Goal: Find specific page/section: Find specific page/section

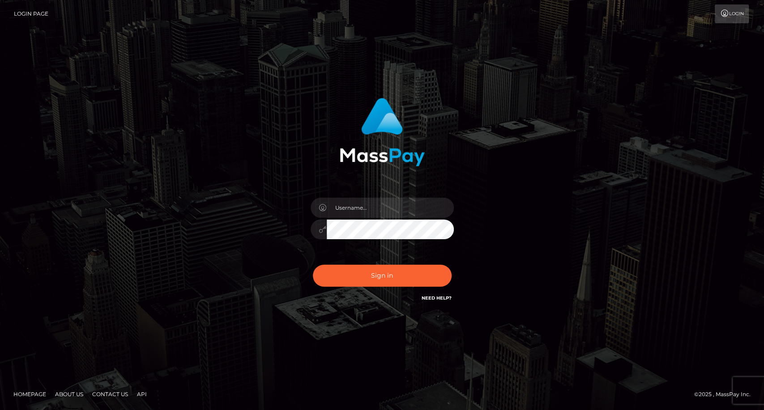
type input "carolina"
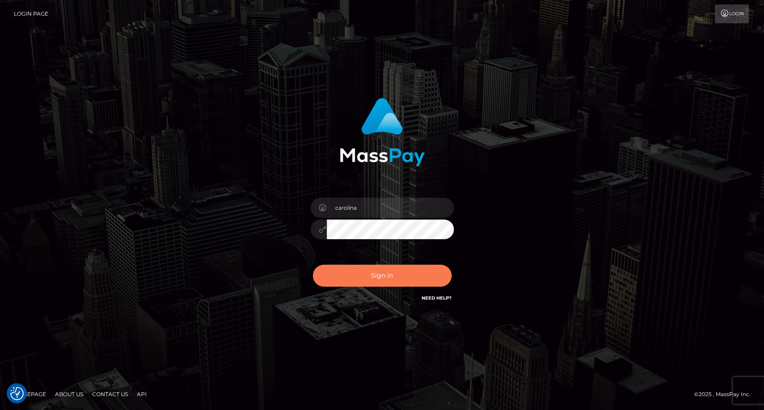
click at [393, 281] on button "Sign in" at bounding box center [382, 276] width 139 height 22
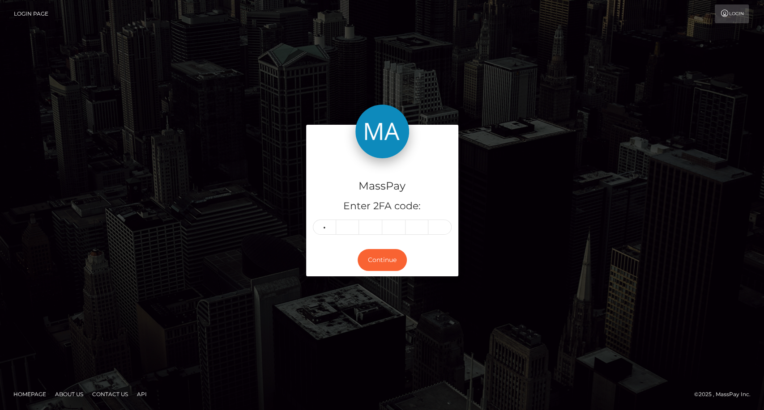
type input "9"
type input "4"
type input "3"
type input "7"
type input "1"
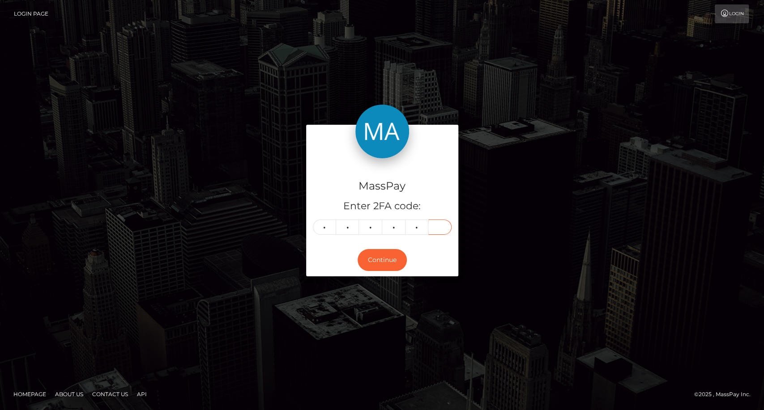
type input "7"
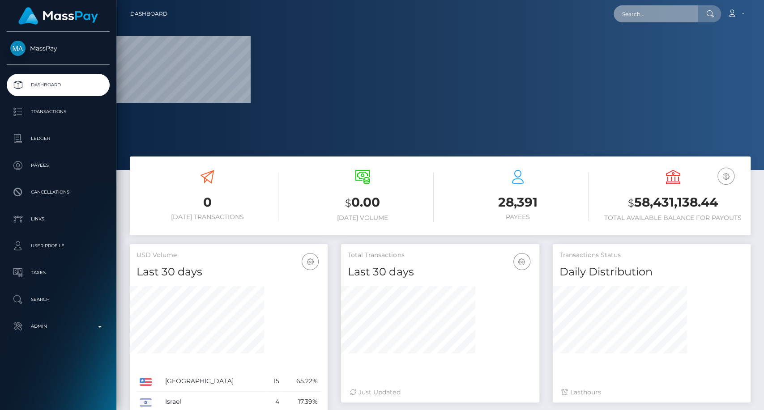
click at [655, 20] on input "text" at bounding box center [655, 13] width 84 height 17
paste input "1736624"
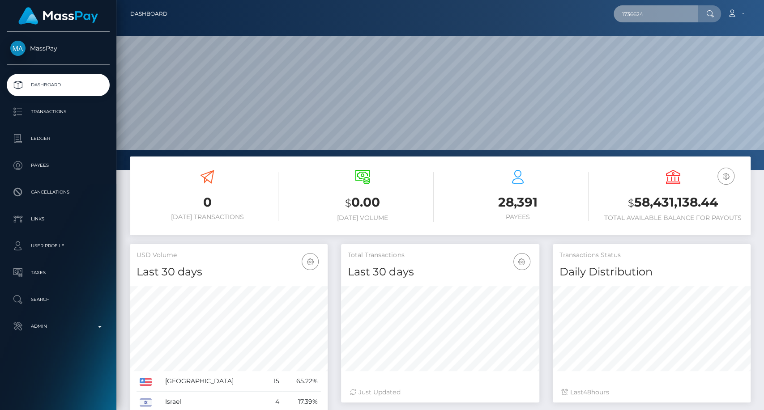
scroll to position [158, 198]
type input "1736624"
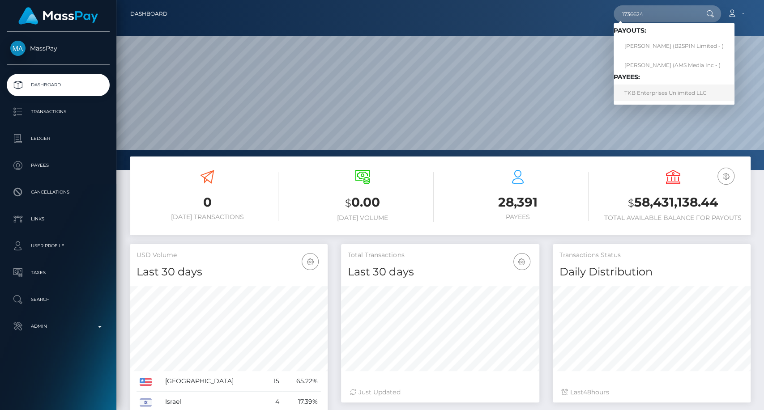
click at [689, 90] on link "TKB Enterprises Unlimited LLC" at bounding box center [673, 93] width 121 height 17
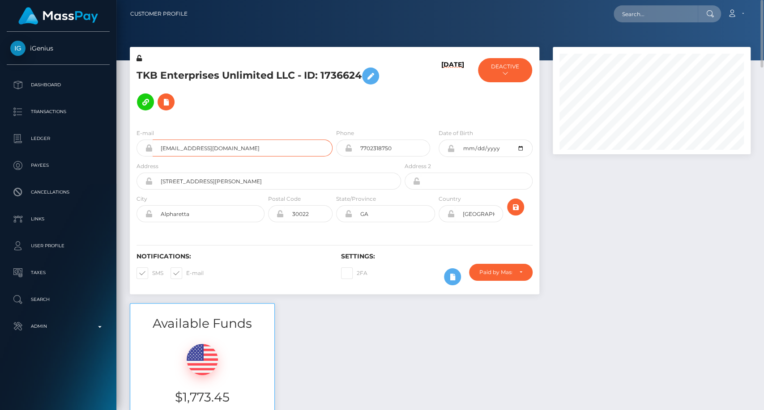
click at [221, 149] on input "aktb2015@yahoo.com" at bounding box center [243, 148] width 180 height 17
drag, startPoint x: 225, startPoint y: 146, endPoint x: 153, endPoint y: 148, distance: 71.6
click at [153, 148] on input "aktb2015@yahoo.com" at bounding box center [243, 148] width 180 height 17
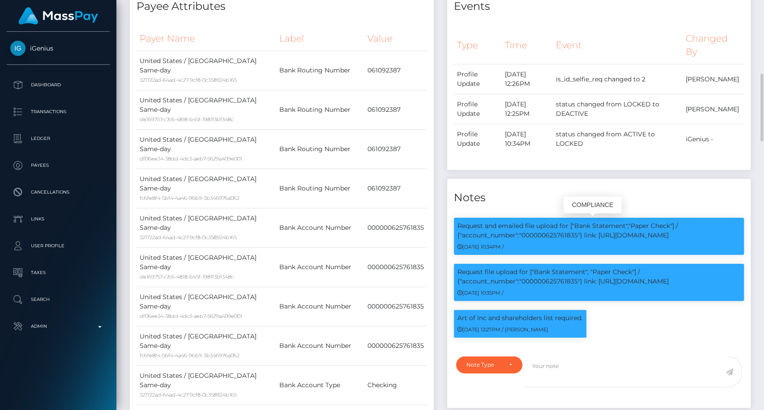
scroll to position [107, 198]
drag, startPoint x: 577, startPoint y: 234, endPoint x: 523, endPoint y: 234, distance: 54.6
click at [523, 234] on p "Request and emailed file upload for ["Bank Statement","Paper Check"] / {"accoun…" at bounding box center [598, 230] width 283 height 19
click at [553, 254] on div "Request and emailed file upload for ["Bank Statement","Paper Check"] / {"accoun…" at bounding box center [599, 241] width 304 height 46
click at [555, 232] on p "Request and emailed file upload for ["Bank Statement","Paper Check"] / {"accoun…" at bounding box center [598, 230] width 283 height 19
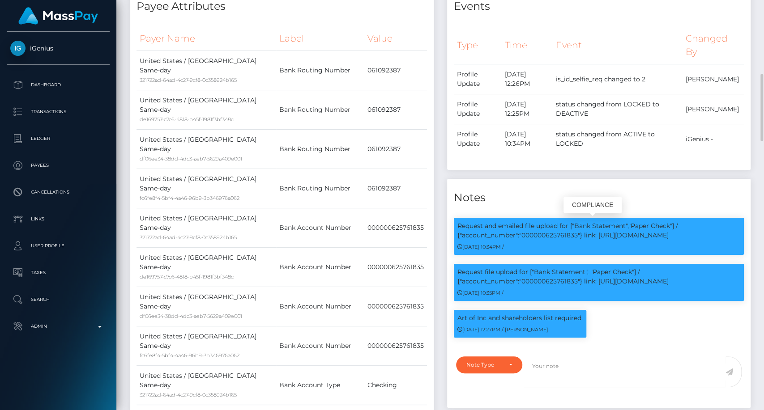
click at [555, 232] on p "Request and emailed file upload for ["Bank Statement","Paper Check"] / {"accoun…" at bounding box center [598, 230] width 283 height 19
copy p "000000625761835"
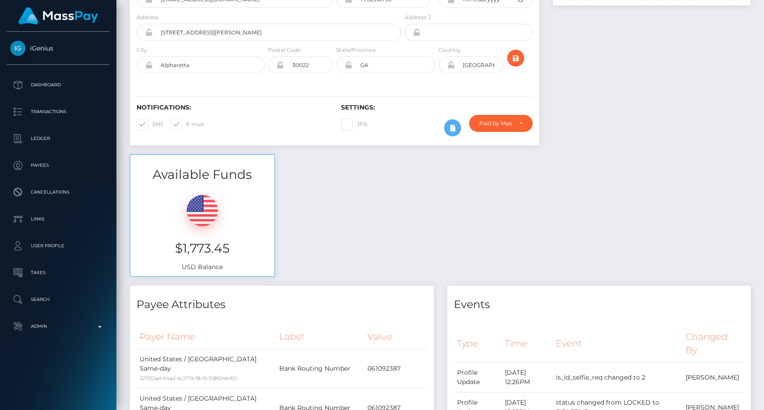
scroll to position [0, 0]
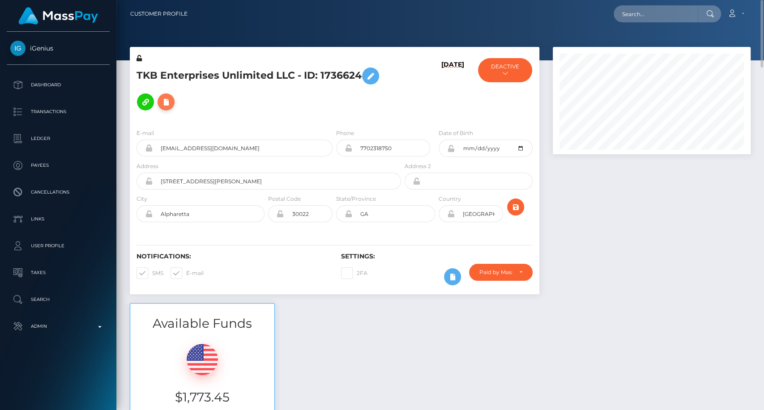
click at [164, 102] on icon at bounding box center [166, 102] width 11 height 11
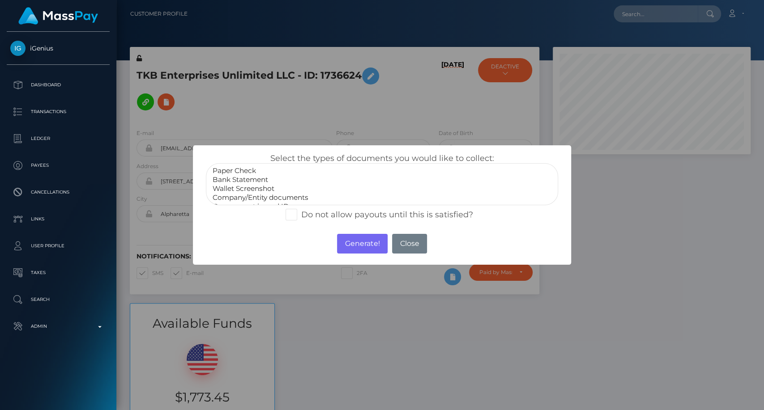
select select "Bank Statement"
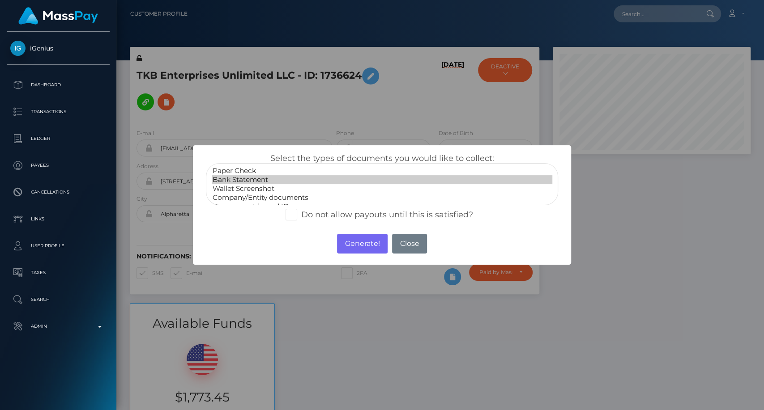
click at [279, 179] on option "Bank Statement" at bounding box center [382, 179] width 340 height 9
click at [366, 244] on button "Generate!" at bounding box center [362, 244] width 51 height 20
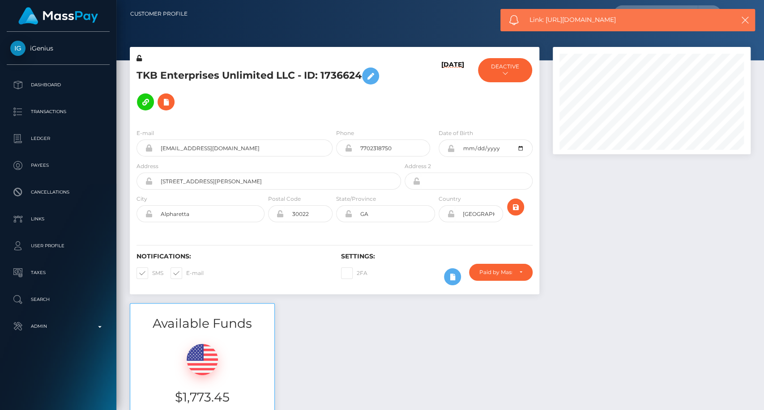
drag, startPoint x: 639, startPoint y: 19, endPoint x: 547, endPoint y: 22, distance: 92.2
click at [547, 22] on span "Link: https://l.maspay.io/WjQRq" at bounding box center [625, 19] width 193 height 9
copy span "https://l.maspay.io/WjQRq"
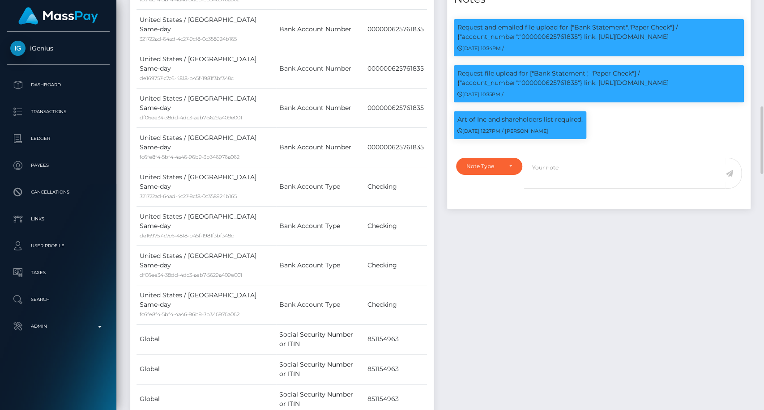
scroll to position [107, 198]
click at [567, 117] on p "Art of Inc and shareholders list required." at bounding box center [519, 119] width 125 height 9
copy div "Art of Inc and shareholders list required."
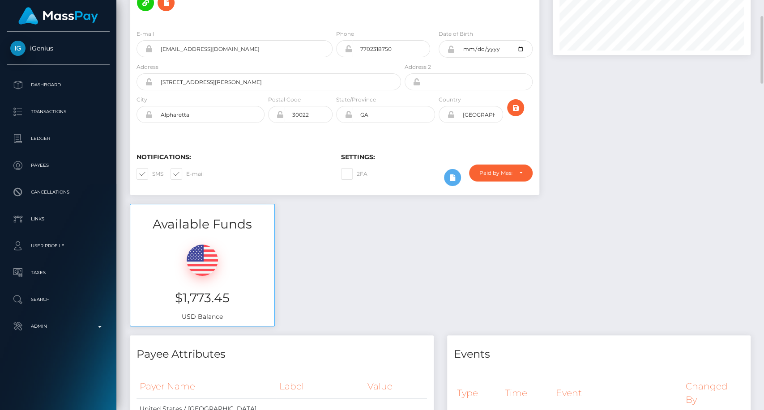
scroll to position [0, 0]
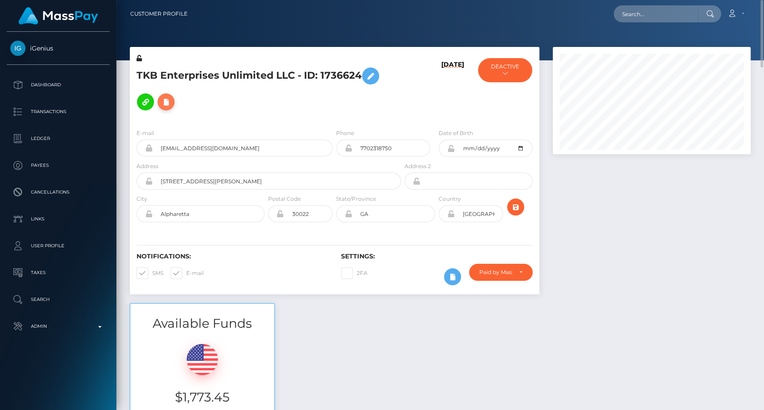
click at [163, 101] on icon at bounding box center [166, 102] width 11 height 11
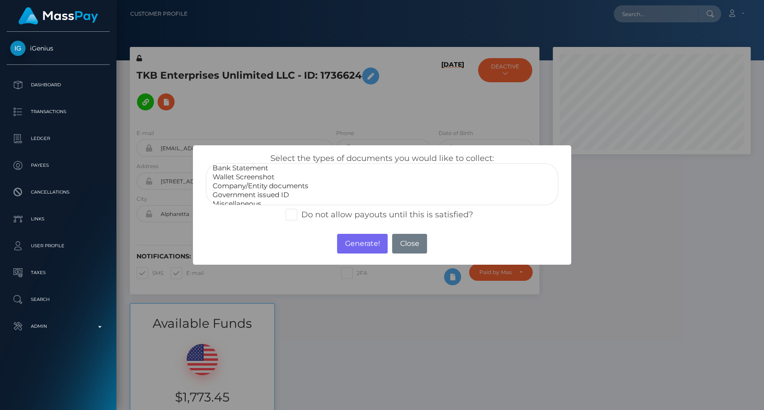
scroll to position [17, 0]
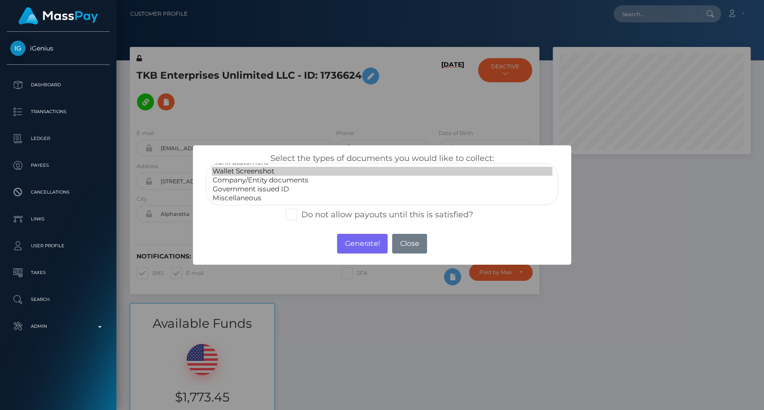
click at [306, 174] on option "Wallet Screenshot" at bounding box center [382, 171] width 340 height 9
select select "Company/Entity documents"
click at [307, 180] on option "Company/Entity documents" at bounding box center [382, 180] width 340 height 9
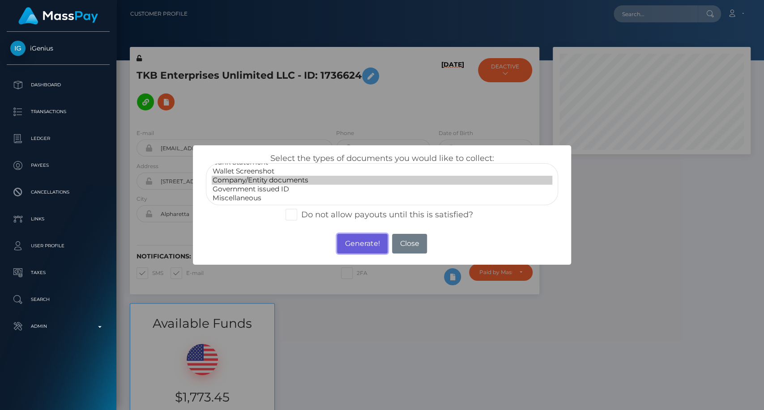
click at [376, 247] on button "Generate!" at bounding box center [362, 244] width 51 height 20
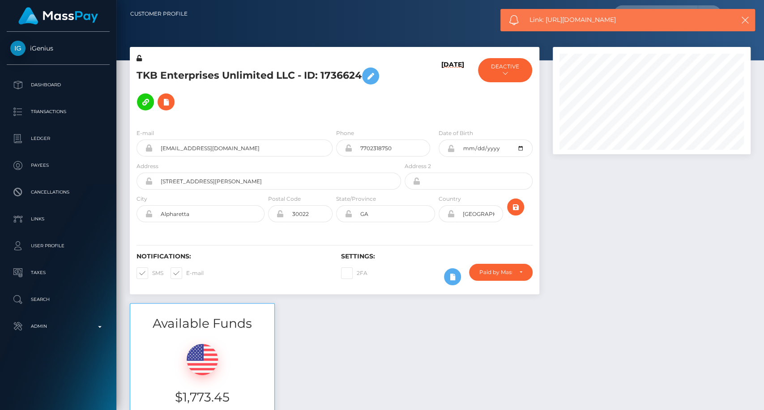
drag, startPoint x: 615, startPoint y: 23, endPoint x: 547, endPoint y: 13, distance: 68.8
click at [547, 15] on span "Link: https://l.maspay.io/TjQT0" at bounding box center [625, 19] width 193 height 9
copy span "https://l.maspay.io/TjQT0"
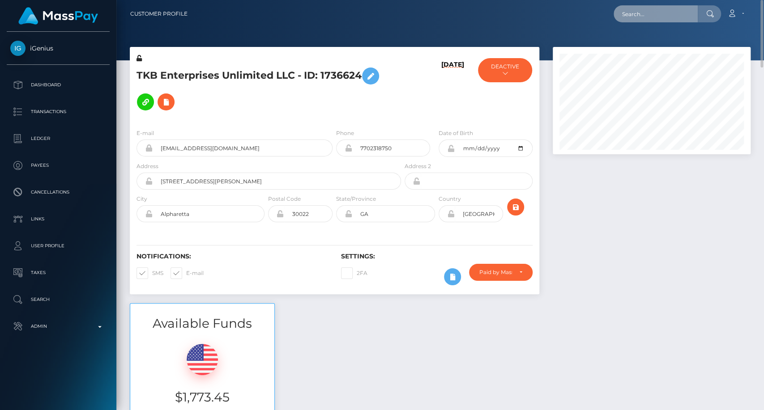
drag, startPoint x: 640, startPoint y: 12, endPoint x: 637, endPoint y: 16, distance: 4.8
click at [638, 13] on input "text" at bounding box center [655, 13] width 84 height 17
paste input "hudsonarnold33@gmail.com"
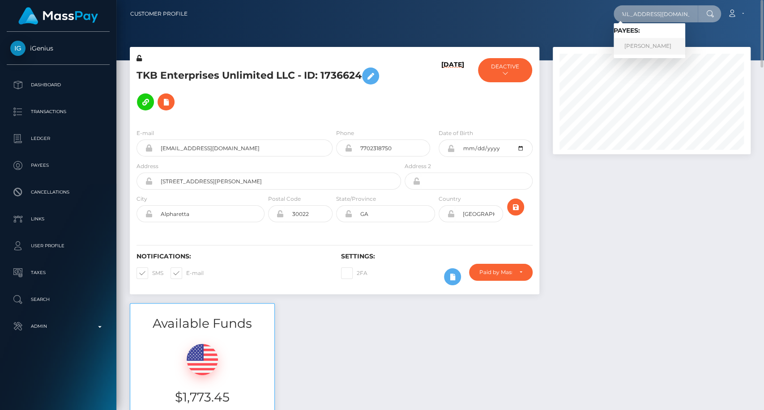
type input "hudsonarnold33@gmail.com"
click at [657, 45] on link "Hudson Arnold" at bounding box center [649, 46] width 72 height 17
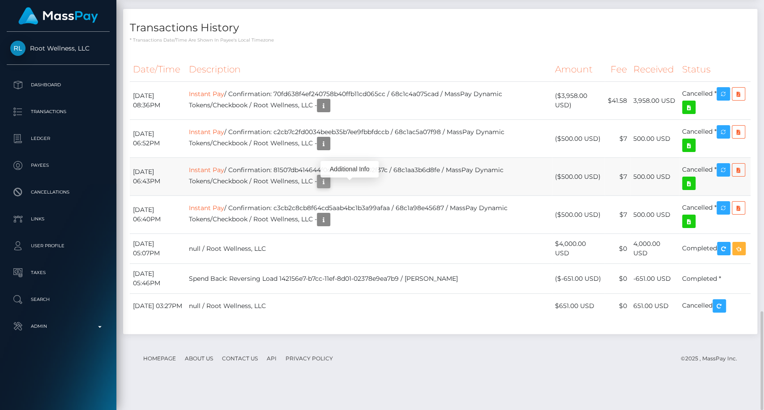
scroll to position [107, 198]
click at [329, 187] on icon "button" at bounding box center [323, 181] width 11 height 11
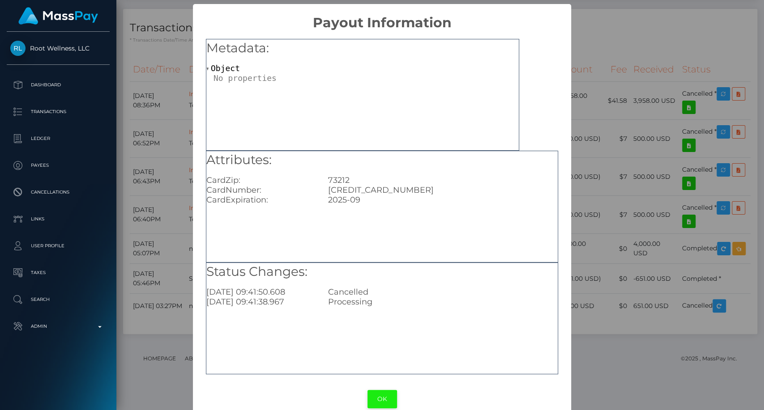
click at [379, 396] on button "OK" at bounding box center [382, 399] width 30 height 18
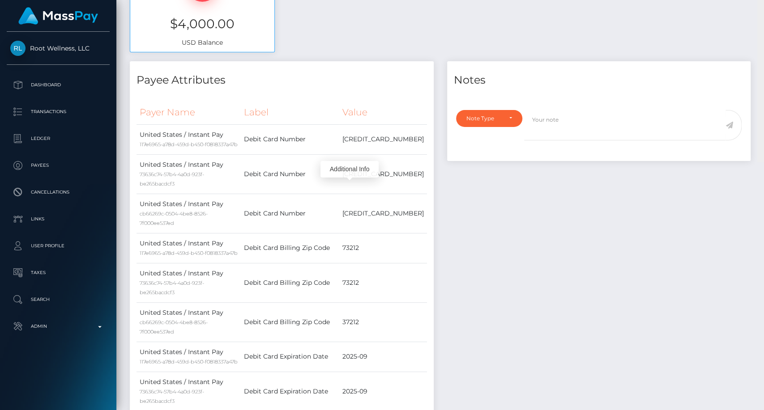
scroll to position [0, 0]
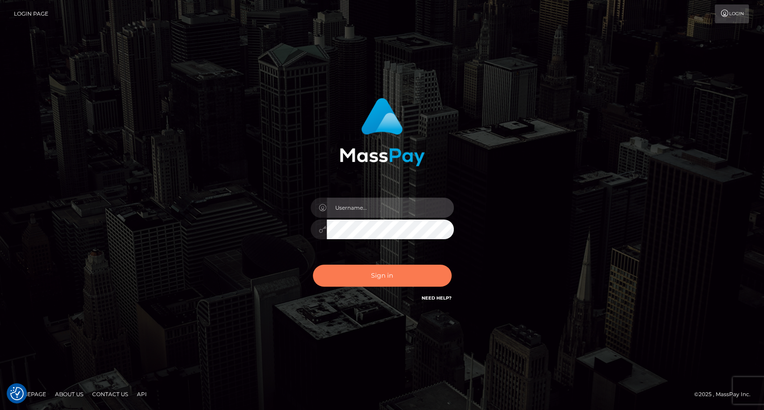
type input "carolina"
click at [378, 274] on button "Sign in" at bounding box center [382, 276] width 139 height 22
type input "carolina"
click at [417, 278] on button "Sign in" at bounding box center [382, 276] width 139 height 22
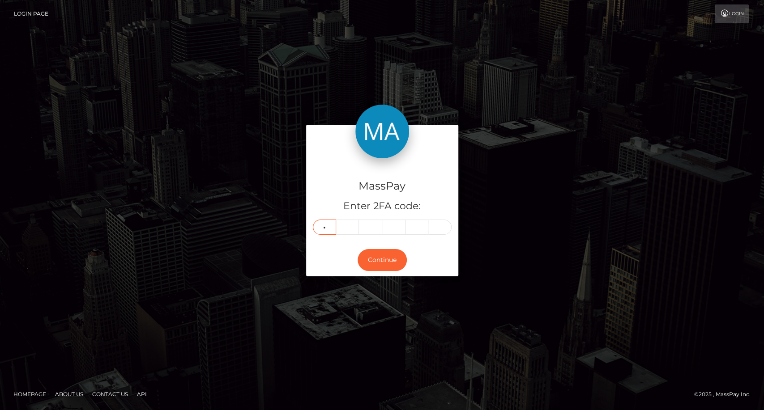
type input "9"
type input "2"
type input "3"
type input "0"
type input "7"
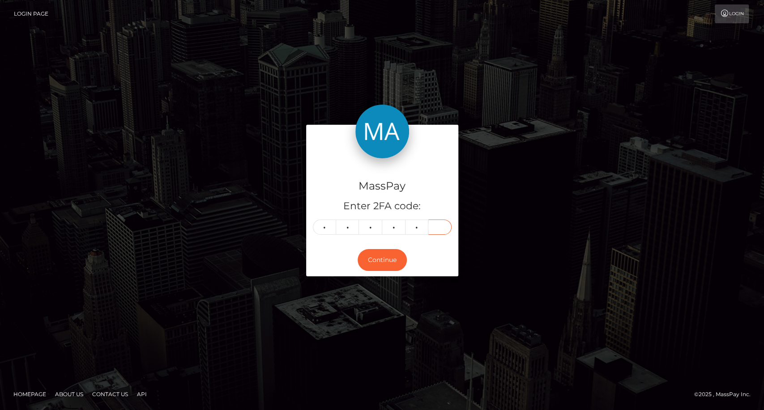
type input "1"
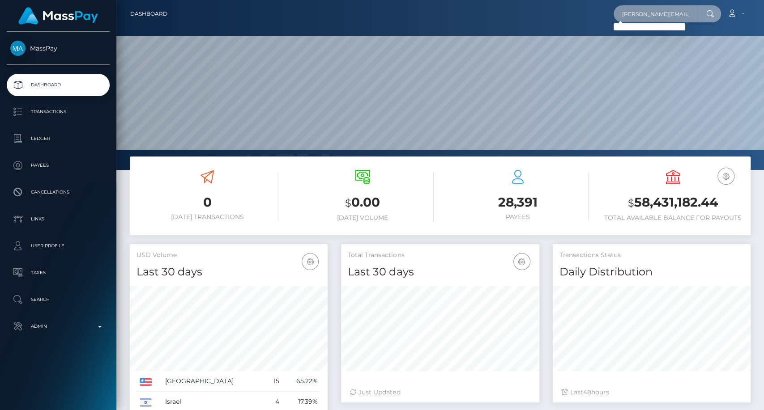
click at [664, 16] on input "amy.eli.macdonald@gmail.com" at bounding box center [655, 13] width 84 height 17
click at [662, 13] on input "amy.eli.macdonald@gmail.com" at bounding box center [655, 13] width 84 height 17
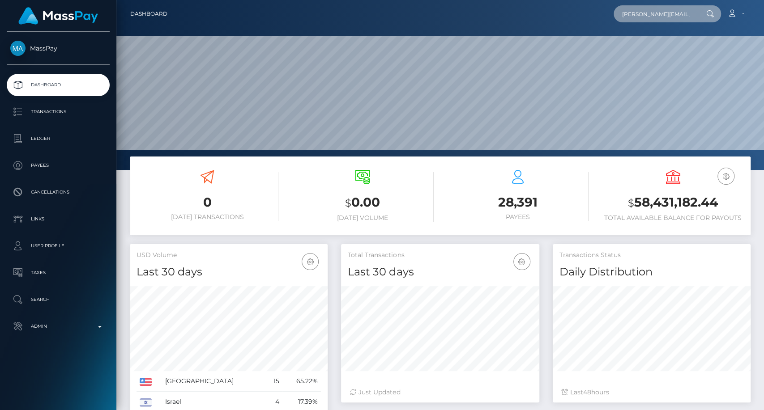
click at [662, 13] on input "amy.eli.macdonald@gmail.com" at bounding box center [655, 13] width 84 height 17
paste input "deuce-cordial-58@icloud"
type input "deuce-cordial-58@icloud.com"
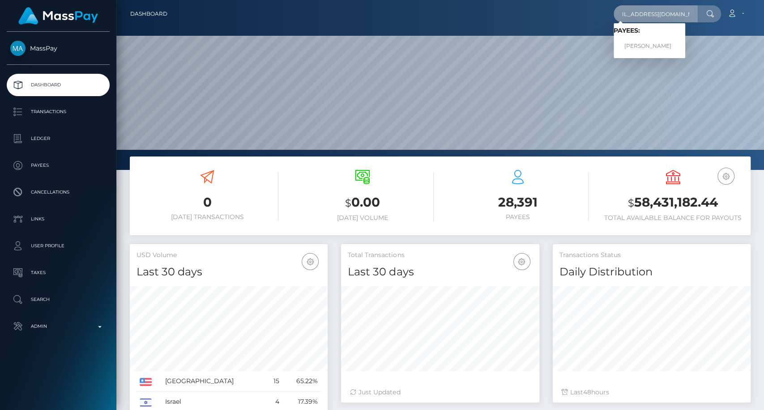
scroll to position [0, 0]
click at [650, 50] on link "AMY ELIZABETH STUBBERT" at bounding box center [649, 46] width 72 height 17
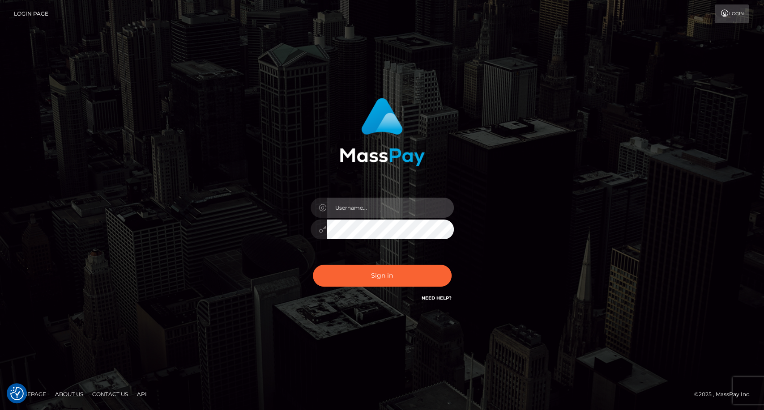
type input "carolina"
